Goal: Transaction & Acquisition: Purchase product/service

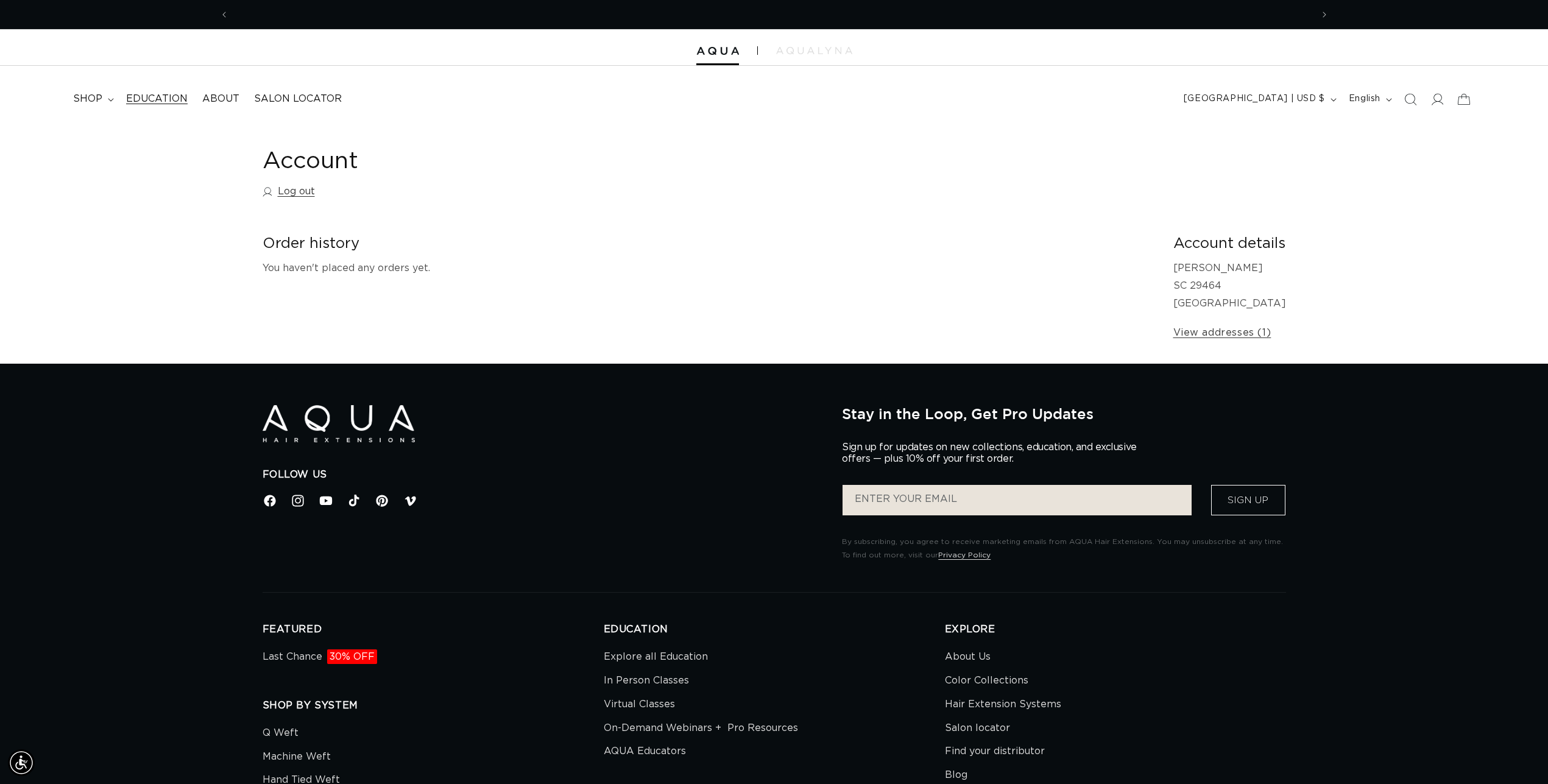
click at [166, 102] on span "Education" at bounding box center [157, 99] width 62 height 13
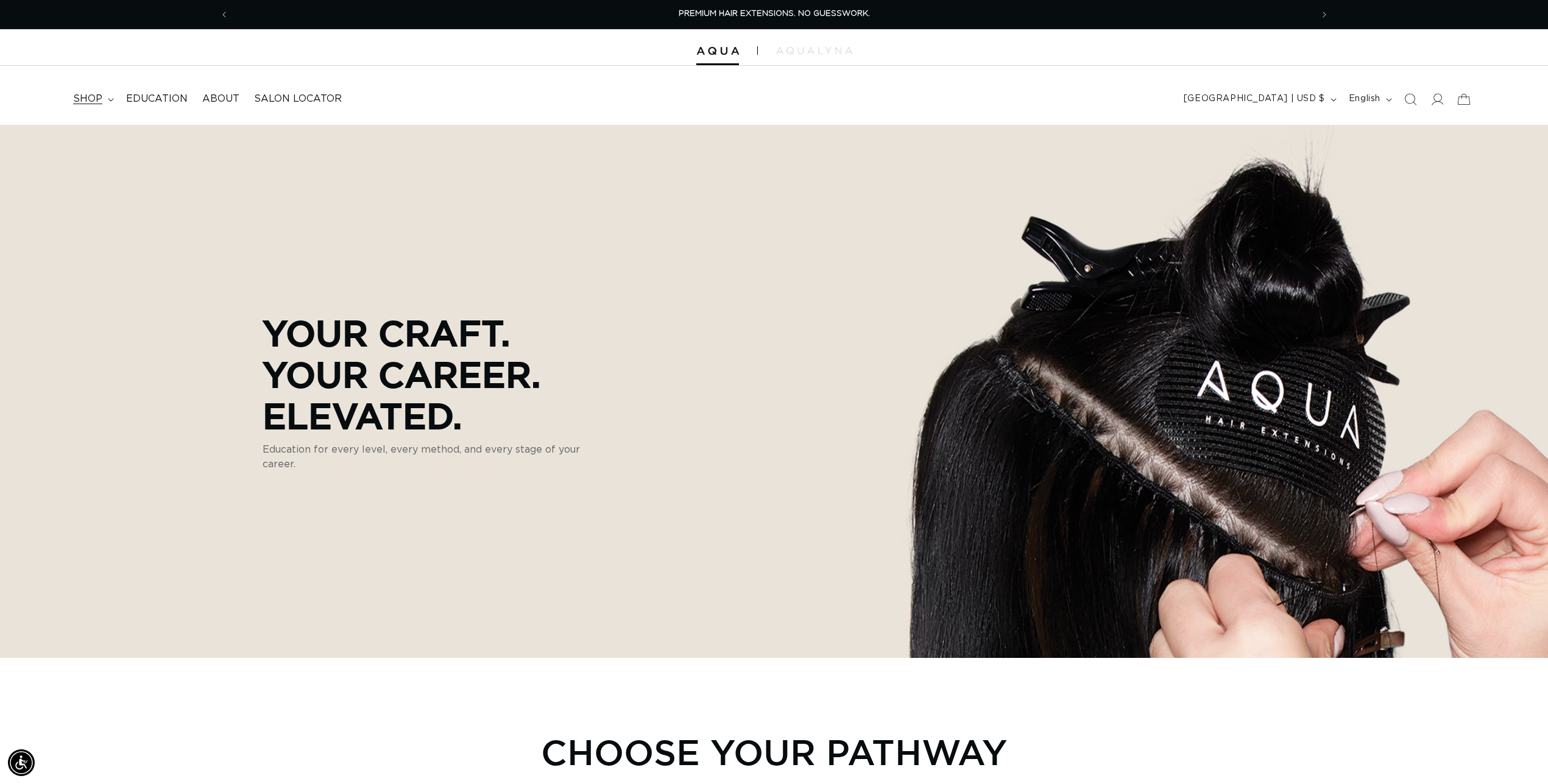
click at [81, 97] on span "shop" at bounding box center [87, 99] width 29 height 13
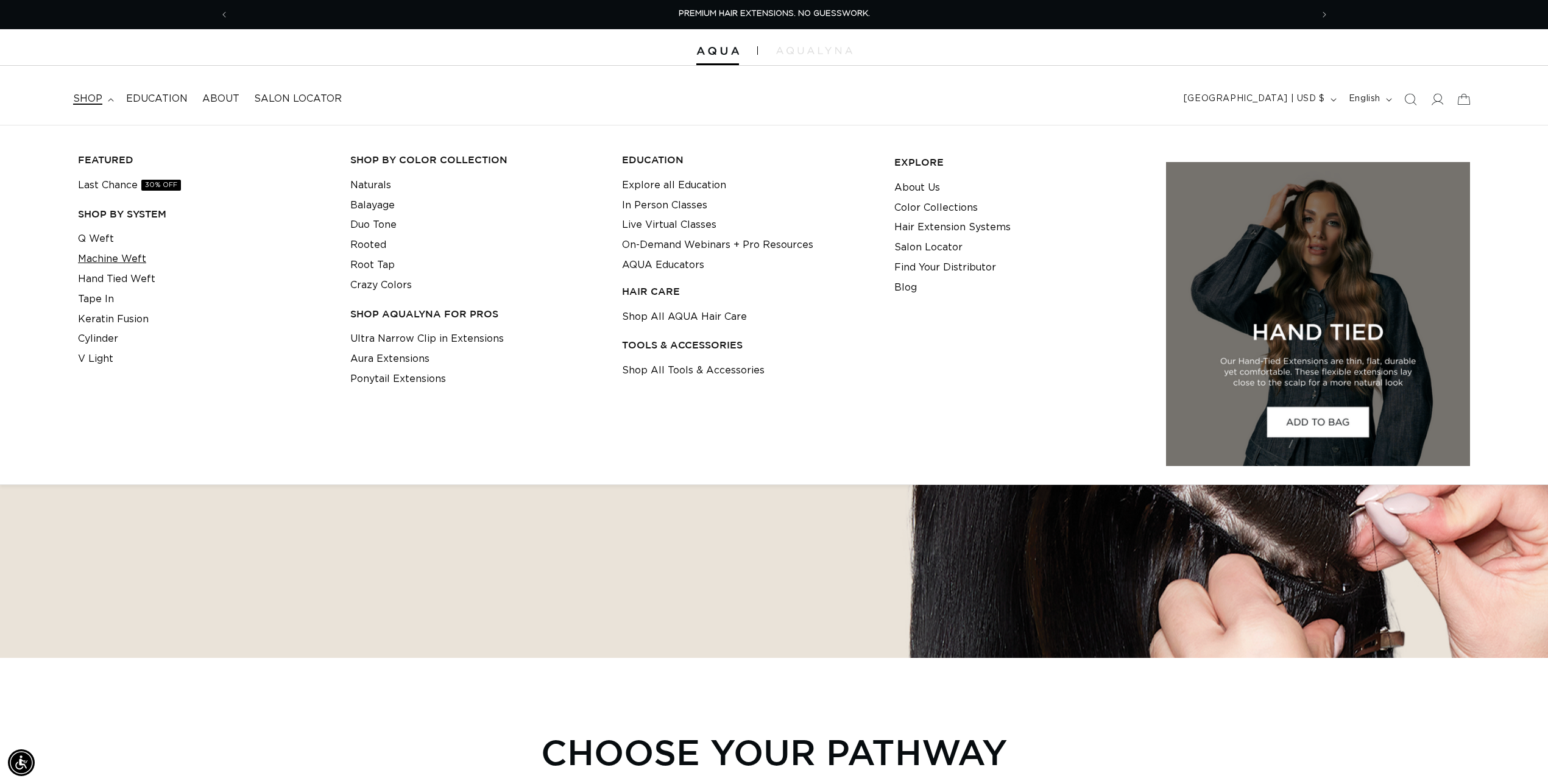
click at [117, 265] on link "Machine Weft" at bounding box center [113, 259] width 68 height 20
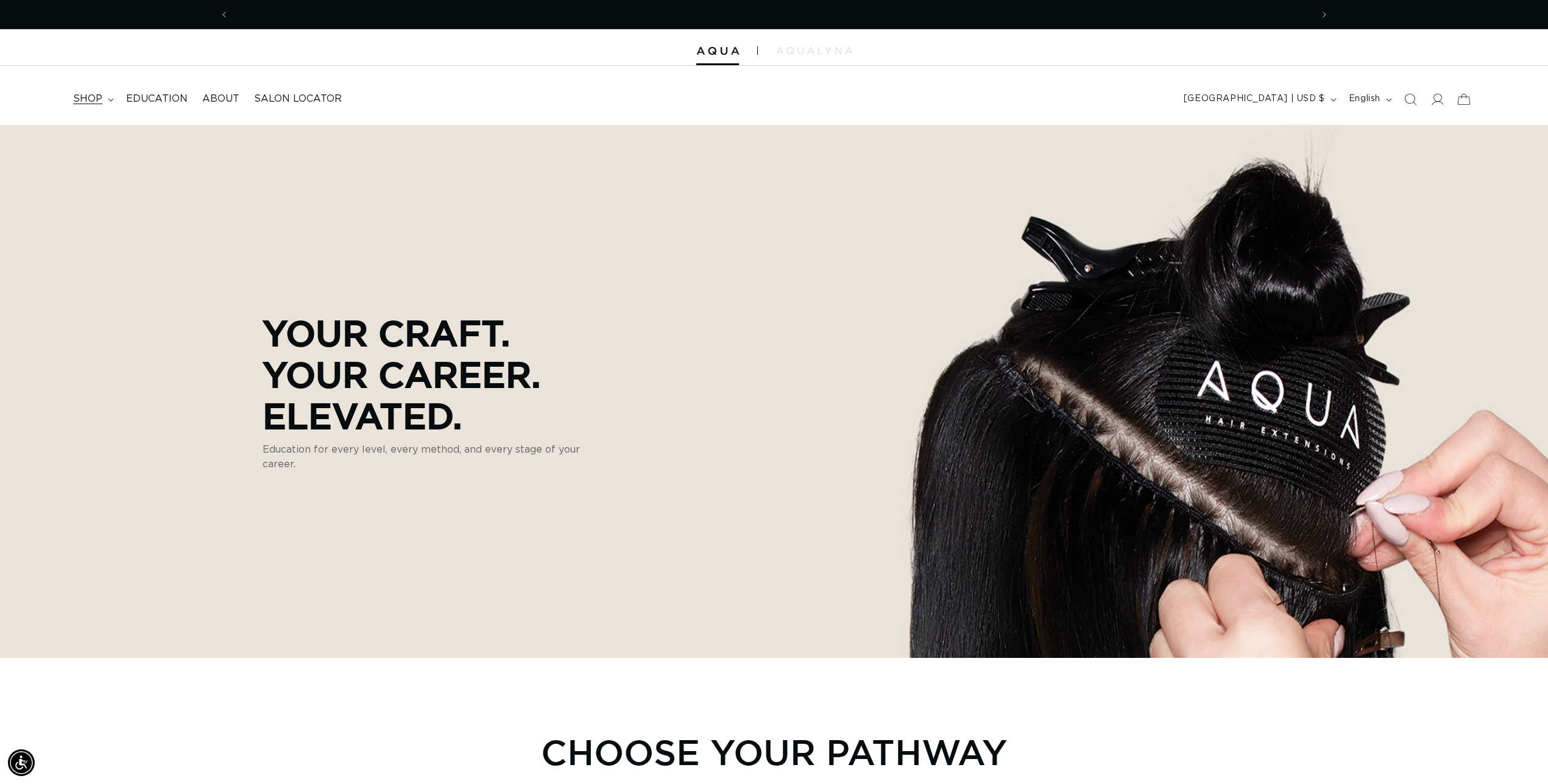
scroll to position [0, 2166]
click at [103, 100] on summary "shop" at bounding box center [92, 99] width 53 height 27
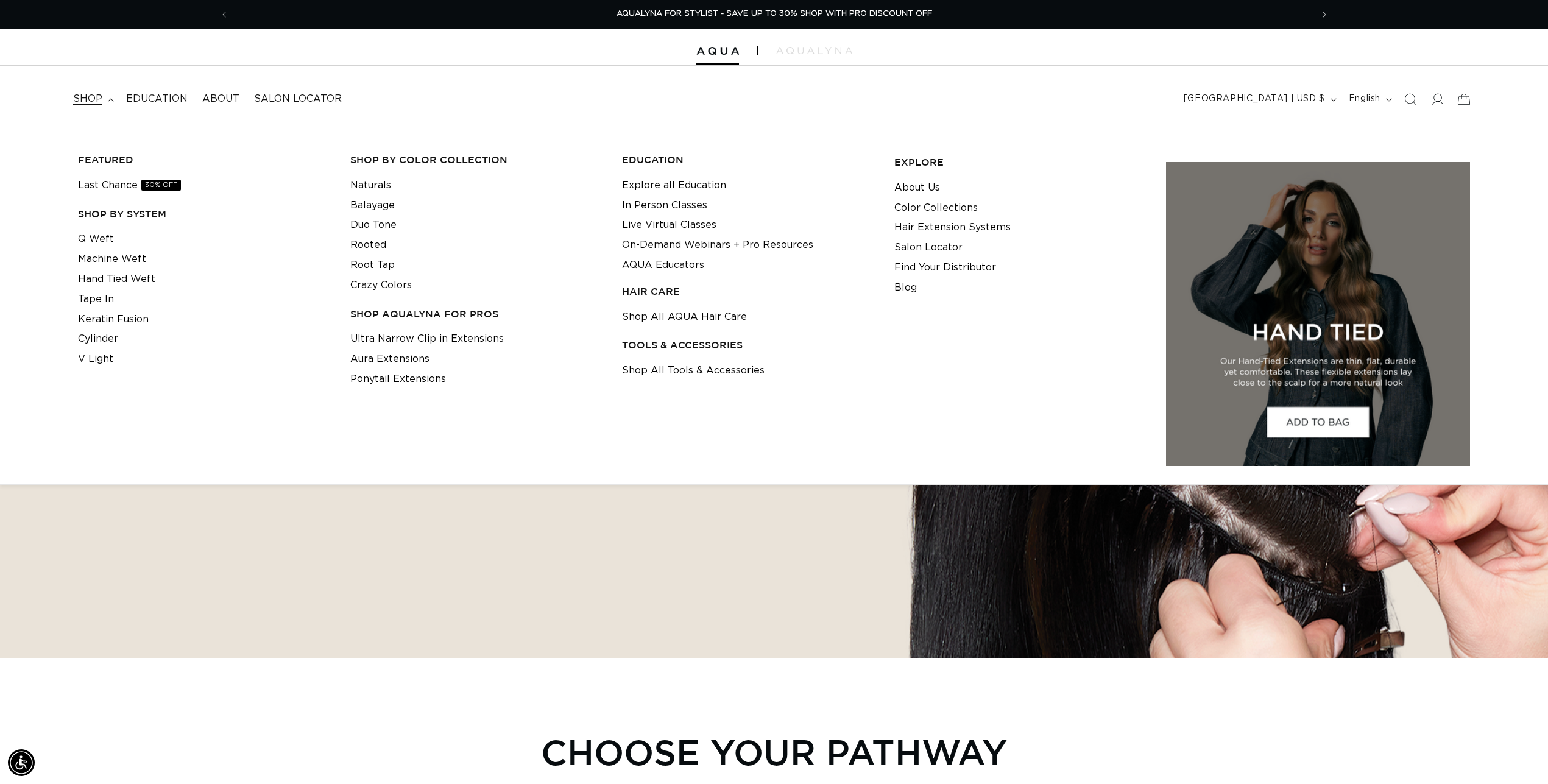
click at [115, 280] on link "Hand Tied Weft" at bounding box center [117, 279] width 78 height 20
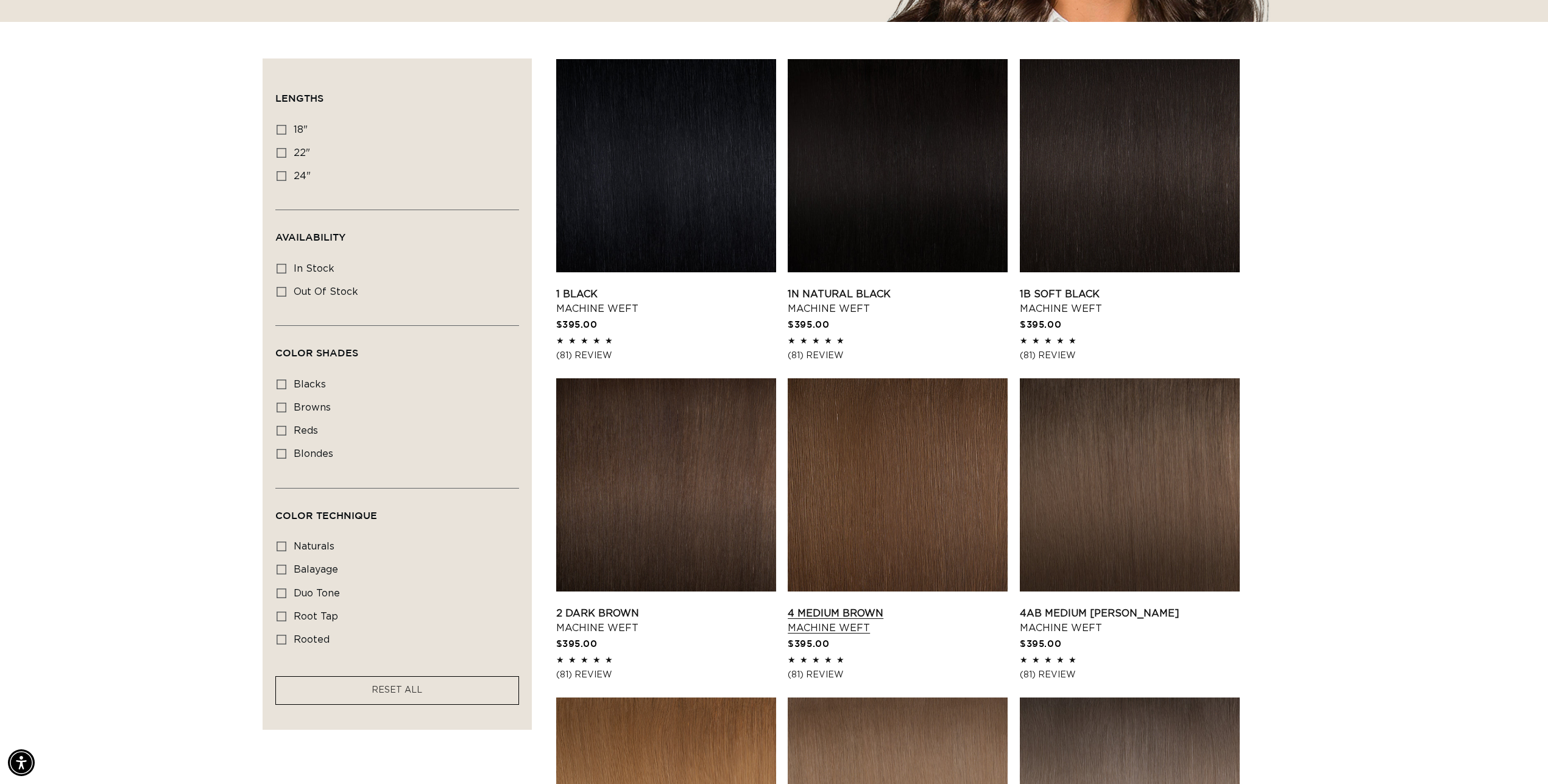
scroll to position [0, 2166]
click at [880, 606] on link "4 Medium Brown Machine Weft" at bounding box center [898, 621] width 220 height 29
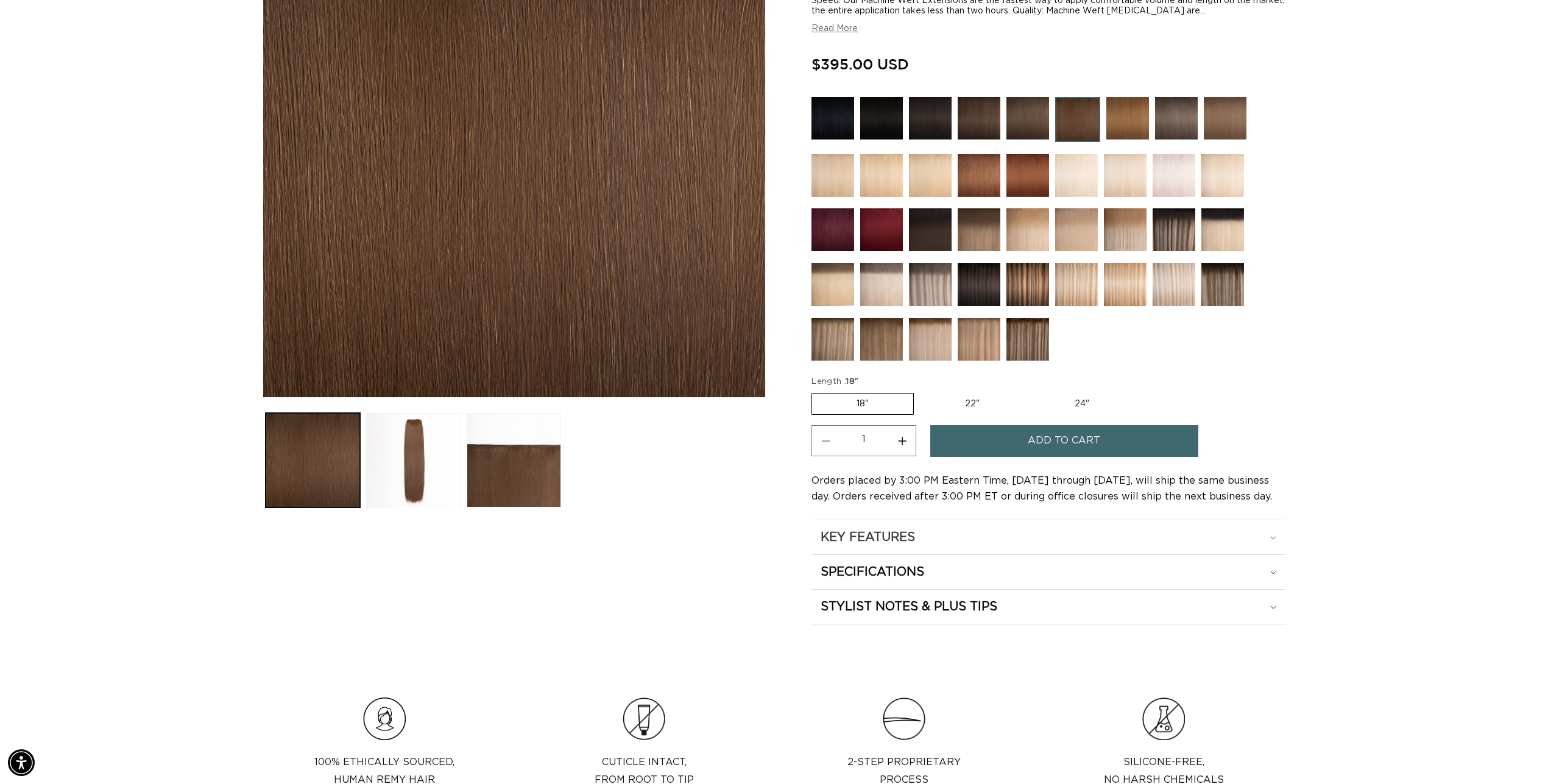
scroll to position [284, 0]
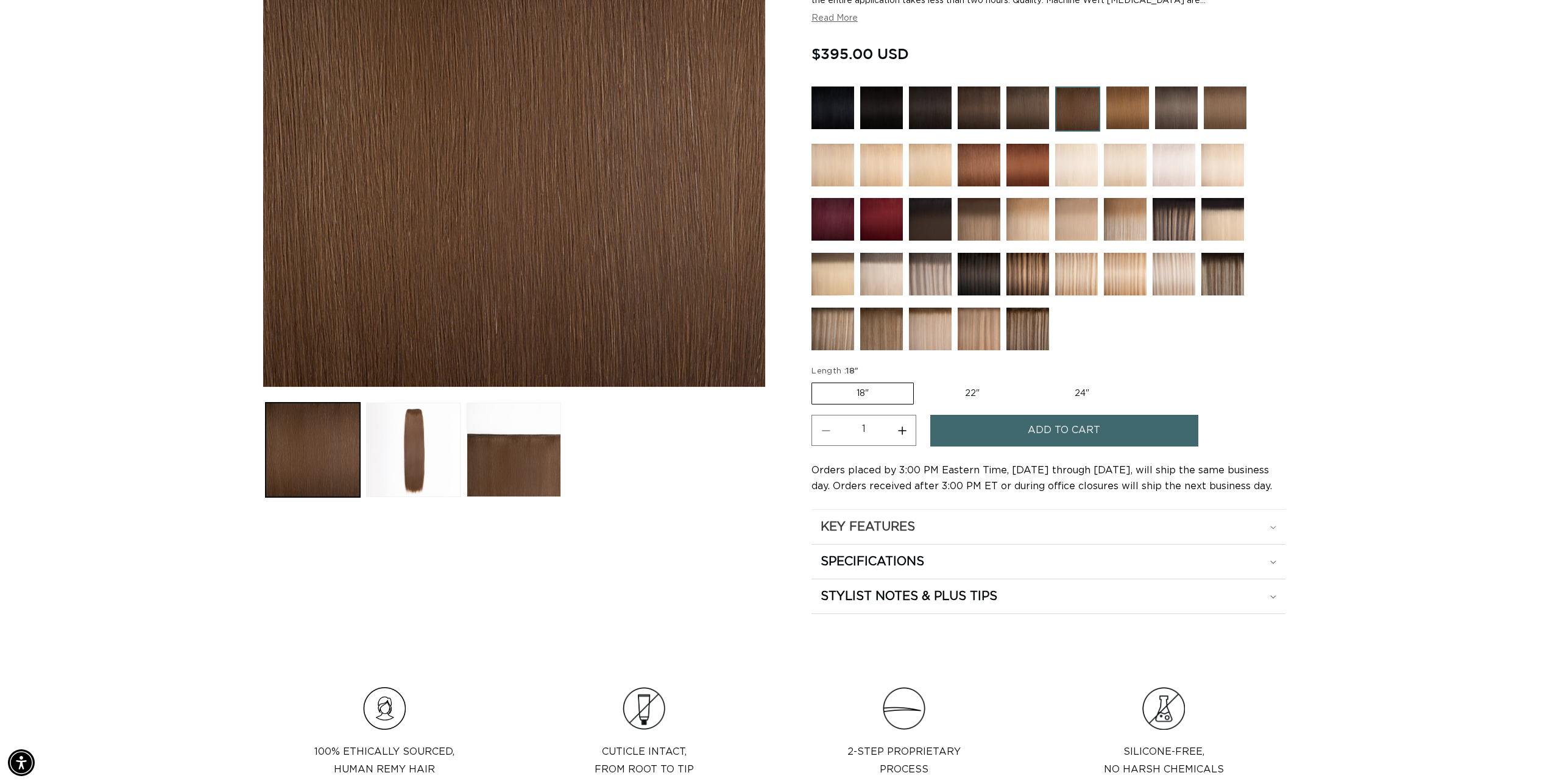
click at [861, 523] on h2 "KEY FEATURES" at bounding box center [868, 526] width 94 height 16
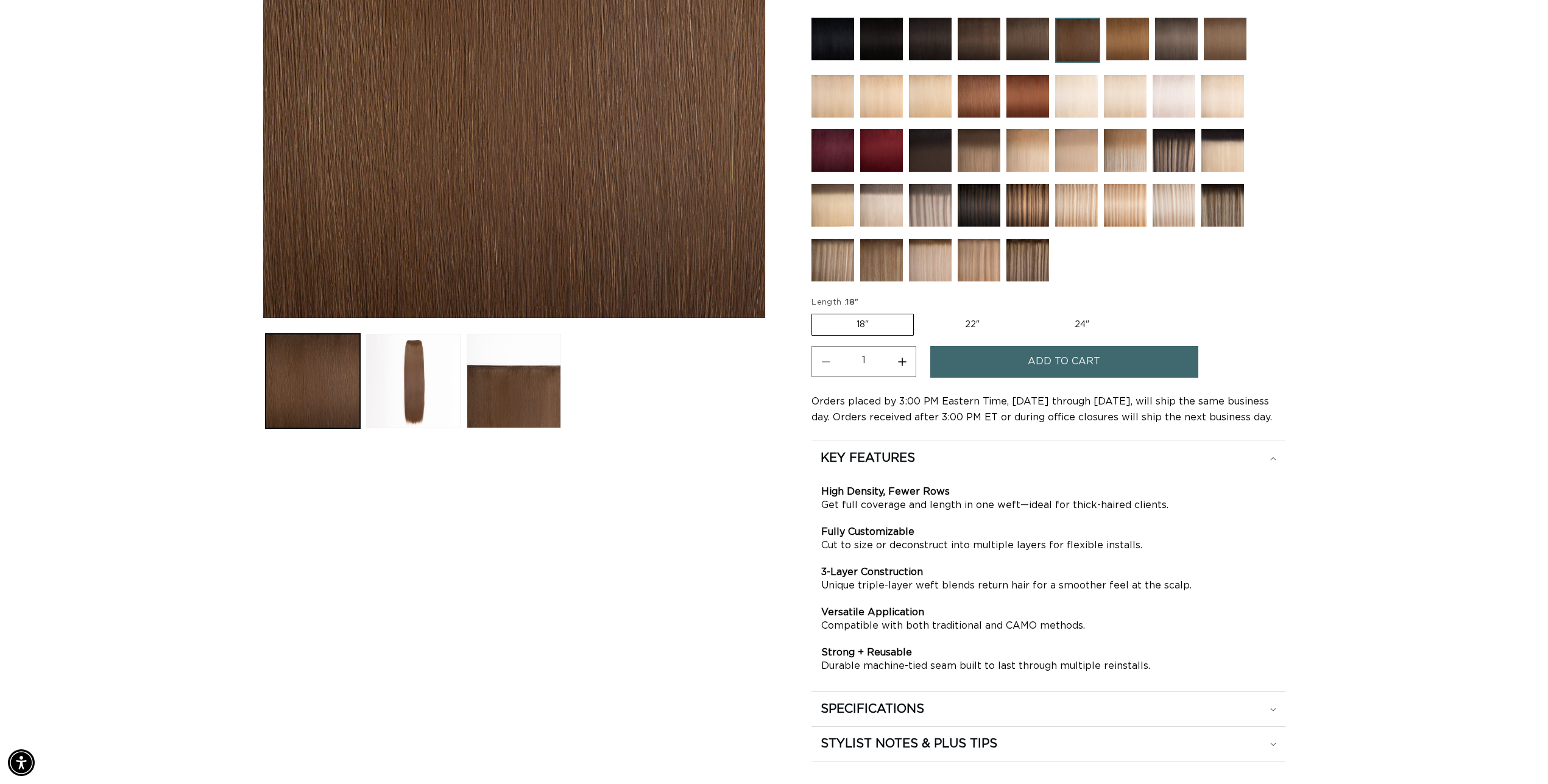
scroll to position [356, 0]
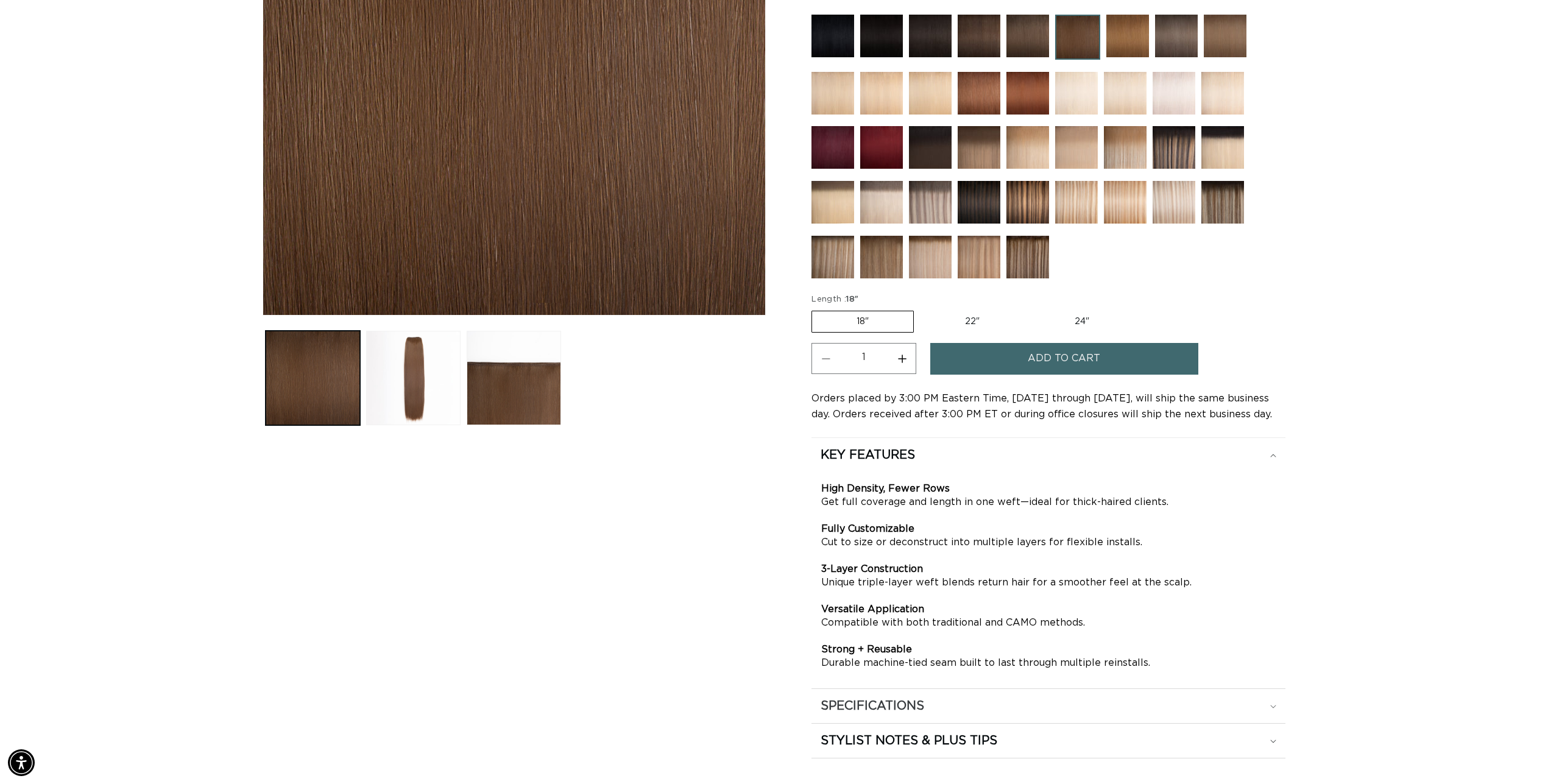
click at [1162, 709] on div "SPECIFICATIONS" at bounding box center [1048, 706] width 456 height 16
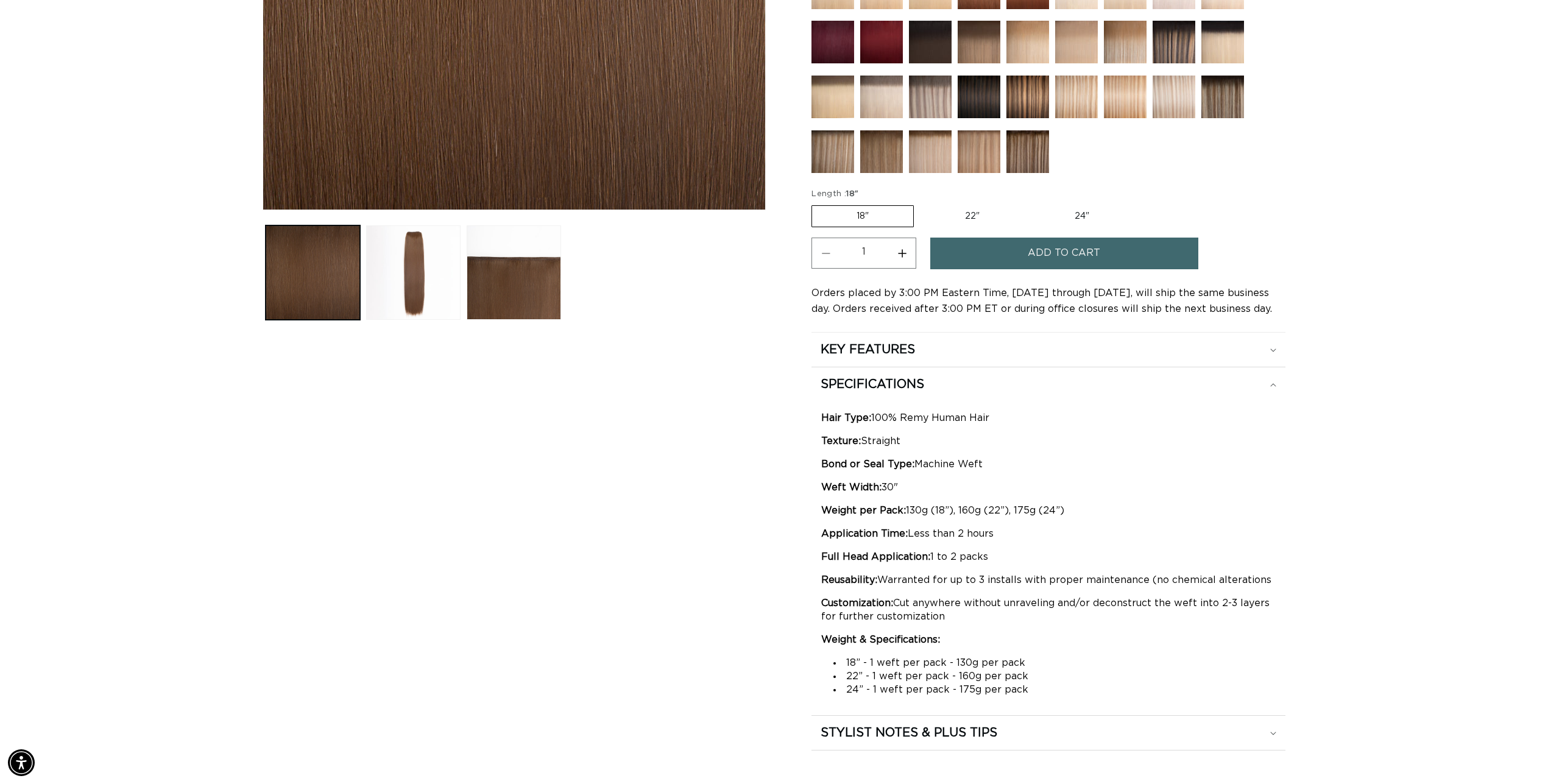
scroll to position [0, 0]
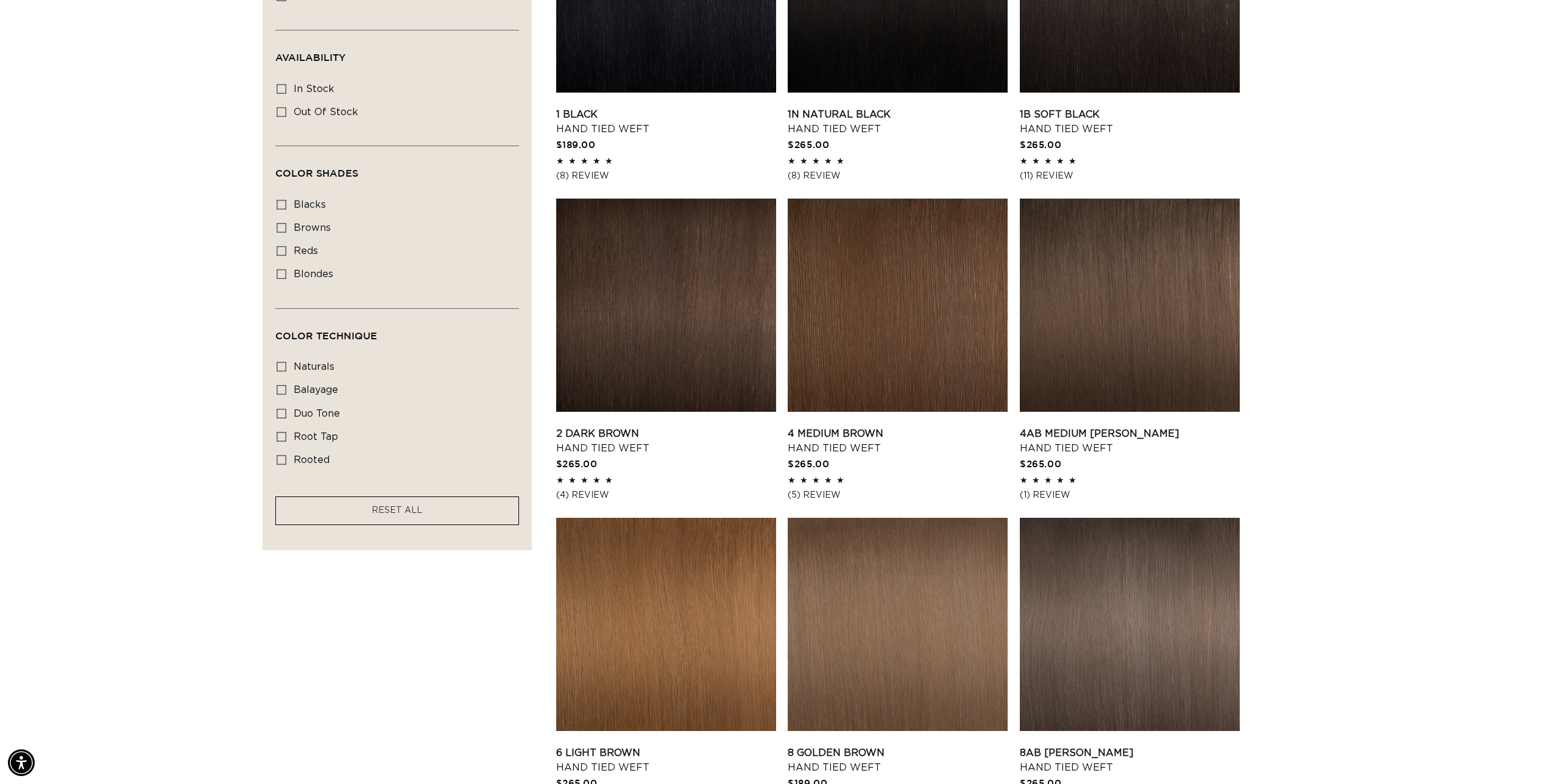
scroll to position [570, 0]
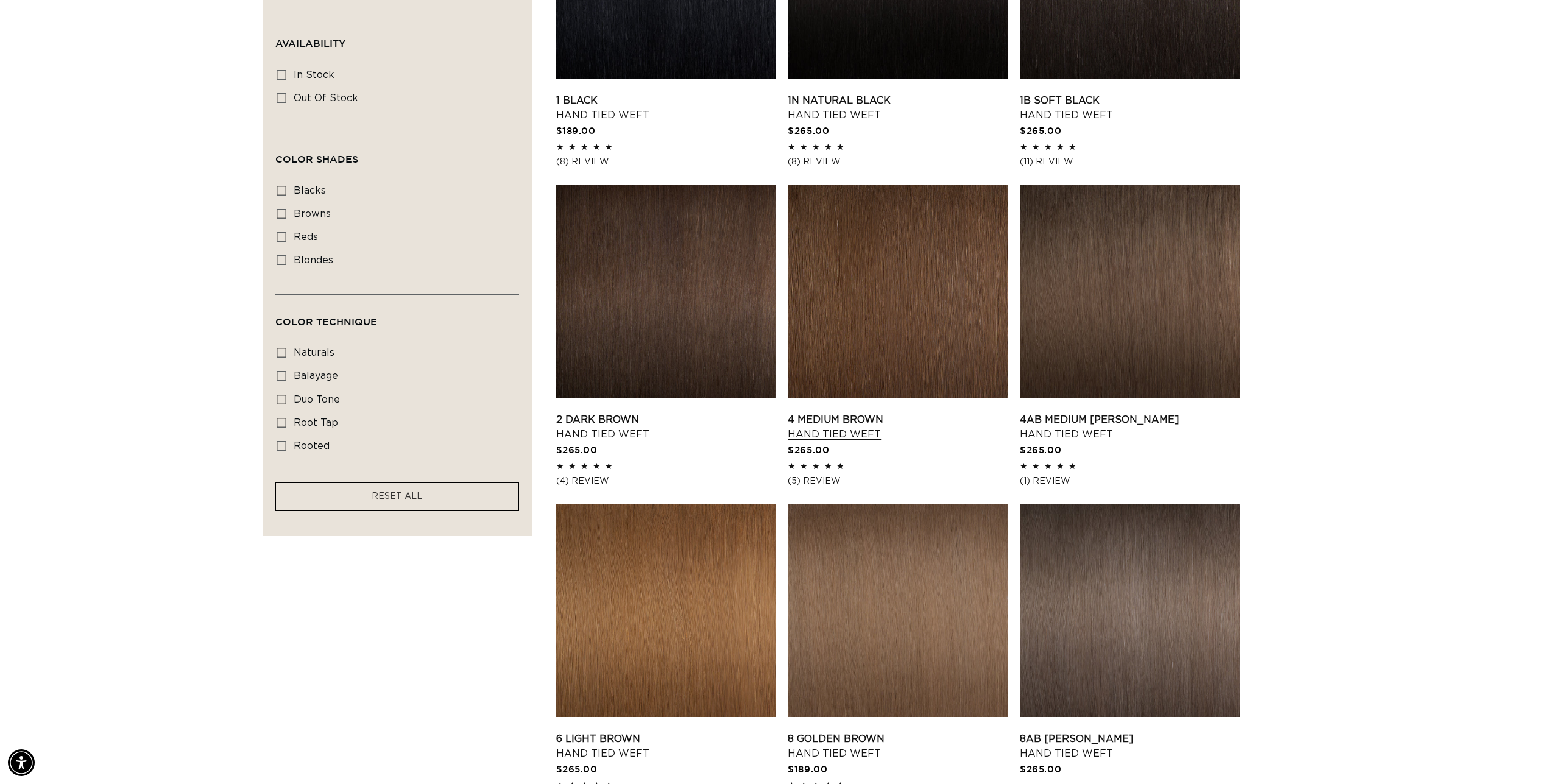
click at [895, 412] on link "4 Medium Brown Hand Tied Weft" at bounding box center [898, 427] width 220 height 29
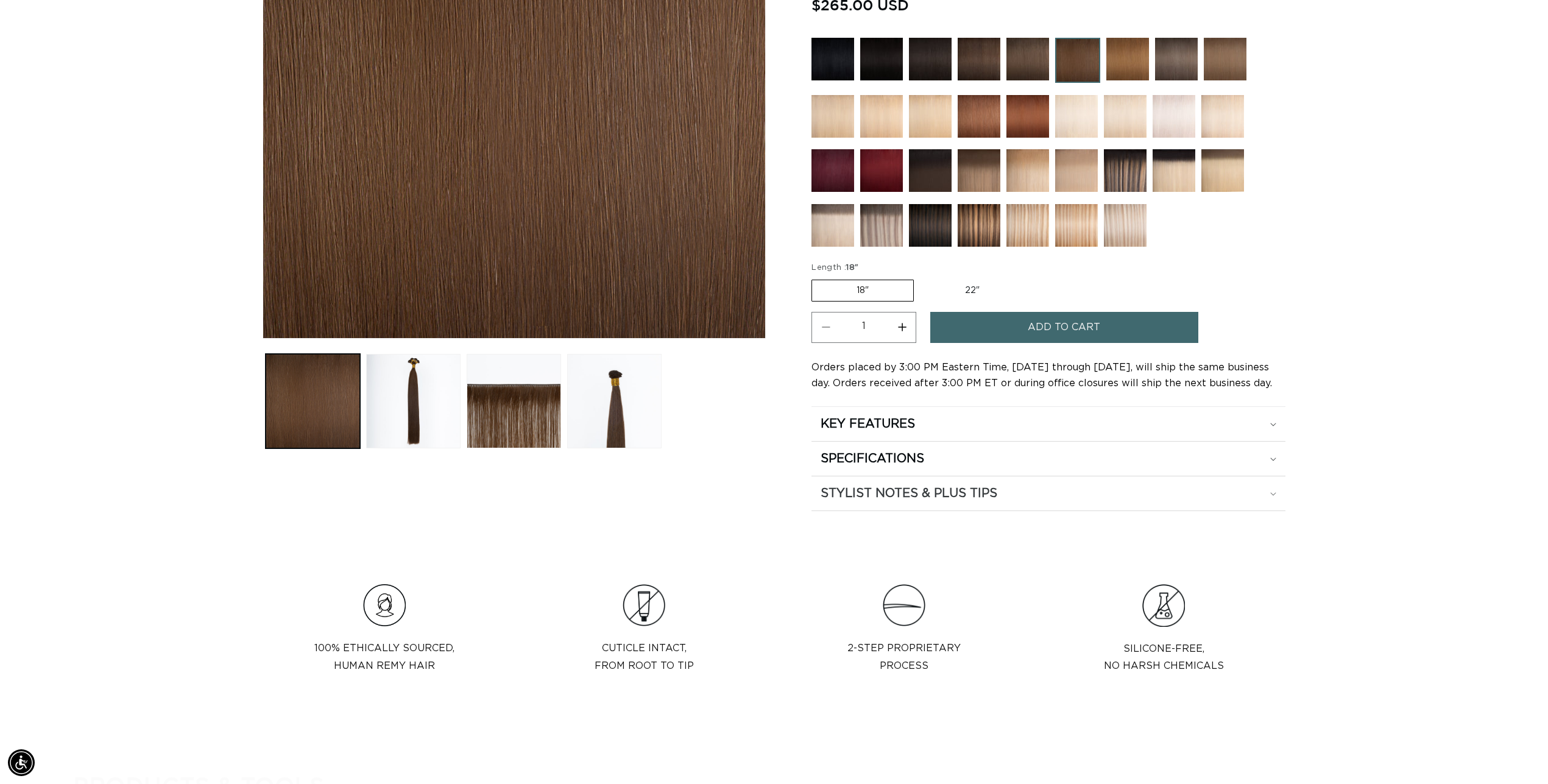
scroll to position [335, 0]
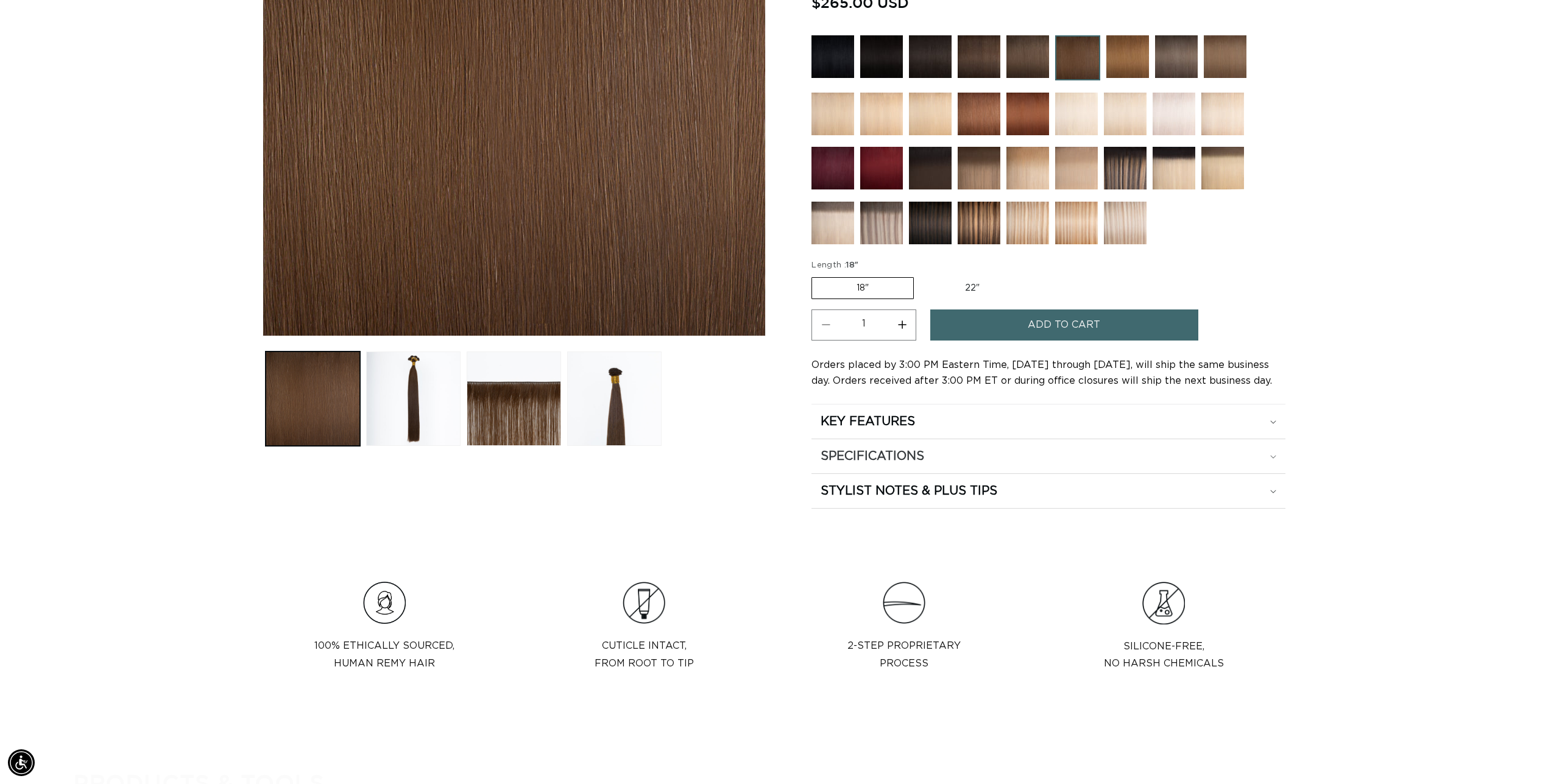
click at [861, 458] on h2 "SPECIFICATIONS" at bounding box center [873, 455] width 103 height 16
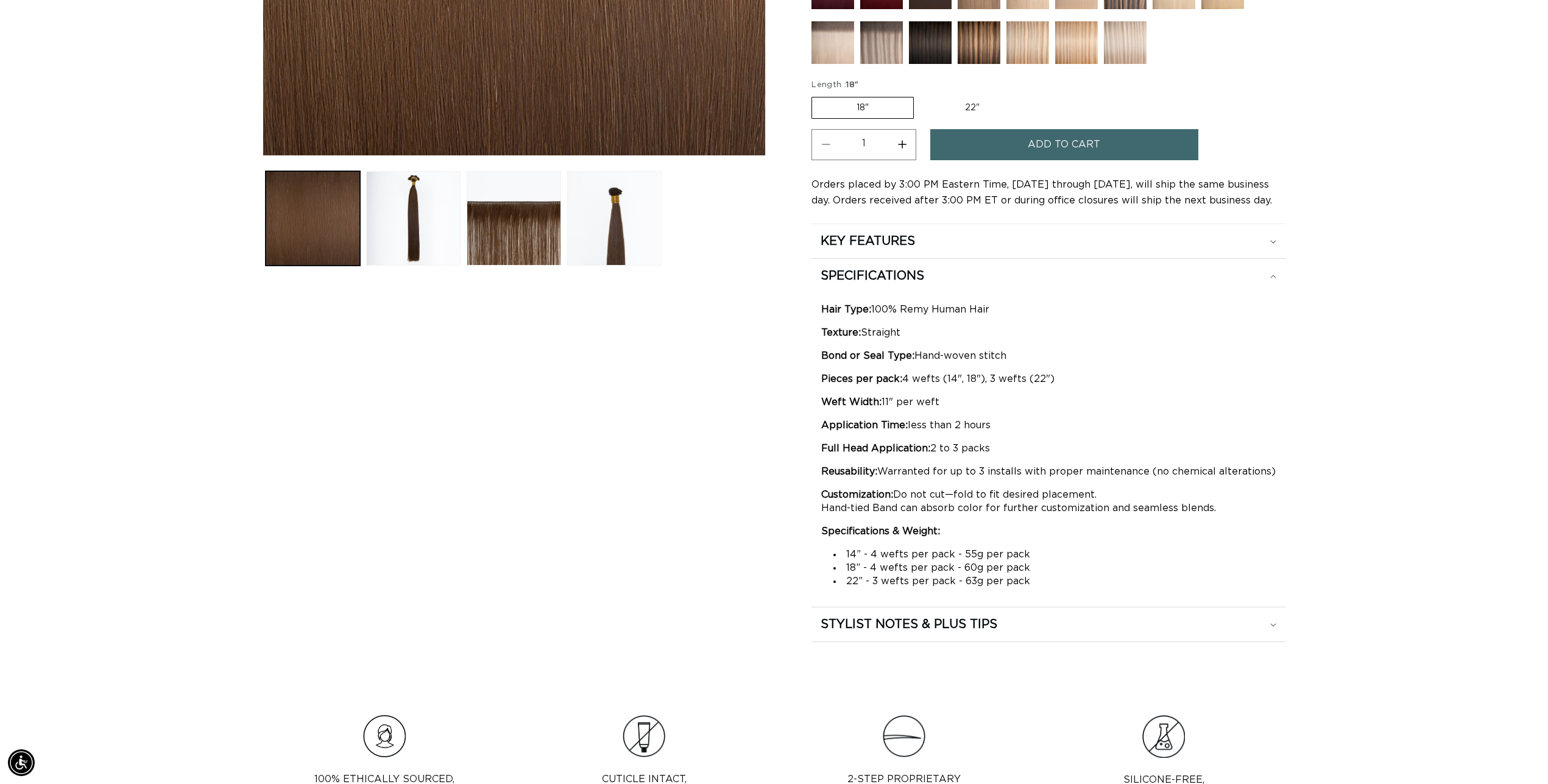
scroll to position [0, 0]
